Goal: Find contact information: Find contact information

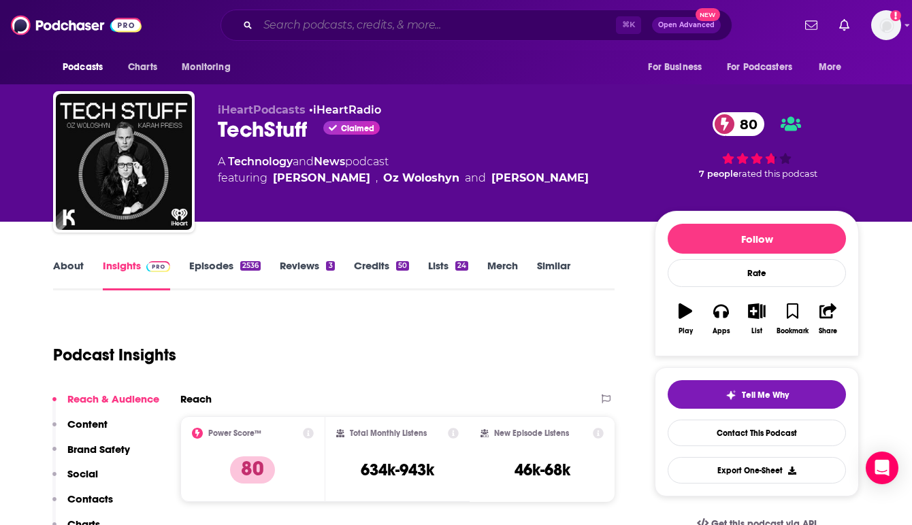
click at [342, 27] on input "Search podcasts, credits, & more..." at bounding box center [437, 25] width 358 height 22
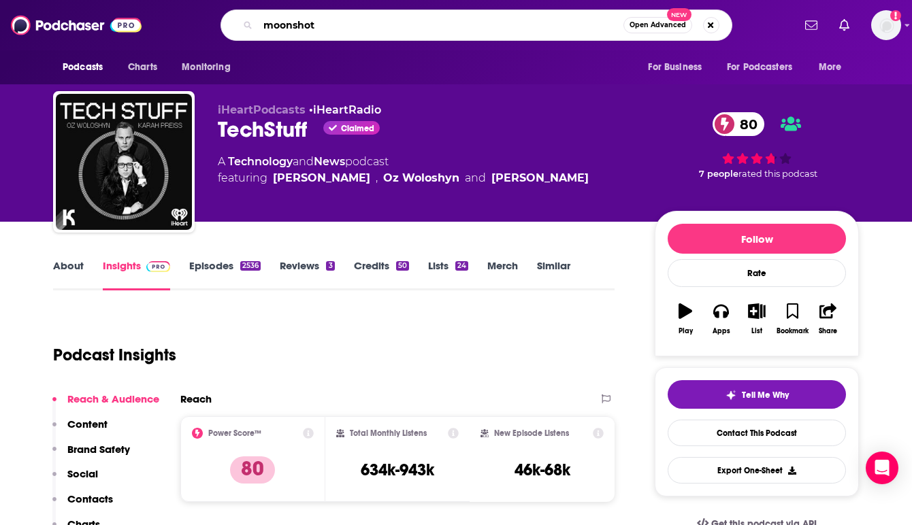
type input "moonshots"
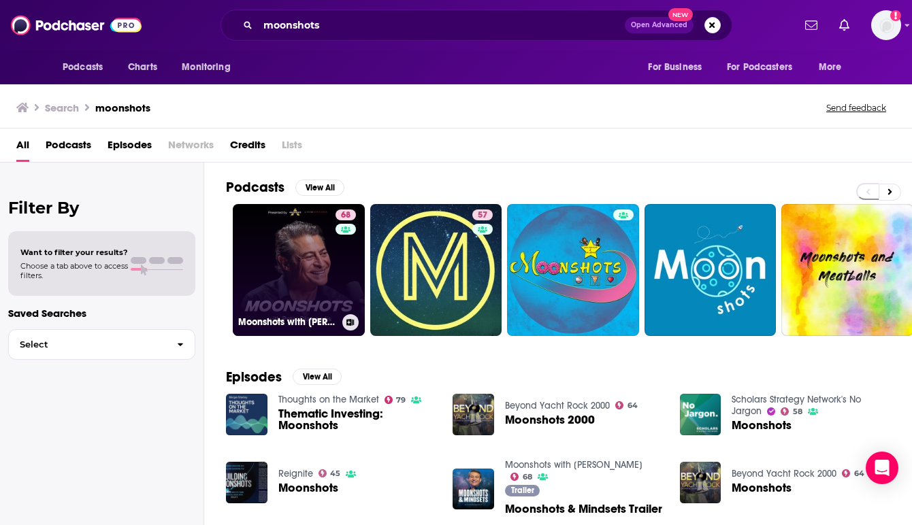
click at [297, 255] on link "68 Moonshots with [PERSON_NAME]" at bounding box center [299, 270] width 132 height 132
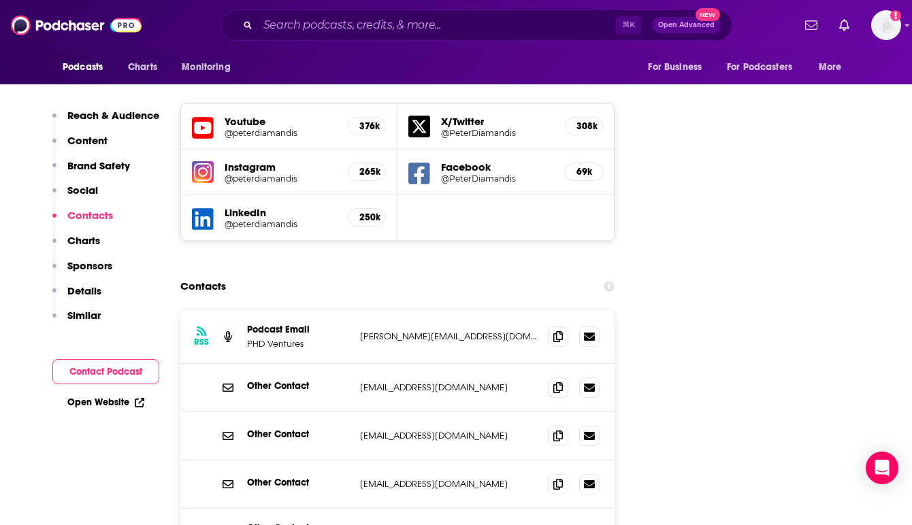
scroll to position [1579, 0]
drag, startPoint x: 465, startPoint y: 274, endPoint x: 357, endPoint y: 274, distance: 107.5
click at [357, 310] on div "RSS Podcast Email PHD Ventures [PERSON_NAME][EMAIL_ADDRESS][DOMAIN_NAME] [PERSO…" at bounding box center [397, 337] width 434 height 54
copy p "[PERSON_NAME][EMAIL_ADDRESS][DOMAIN_NAME]"
